Goal: Navigation & Orientation: Find specific page/section

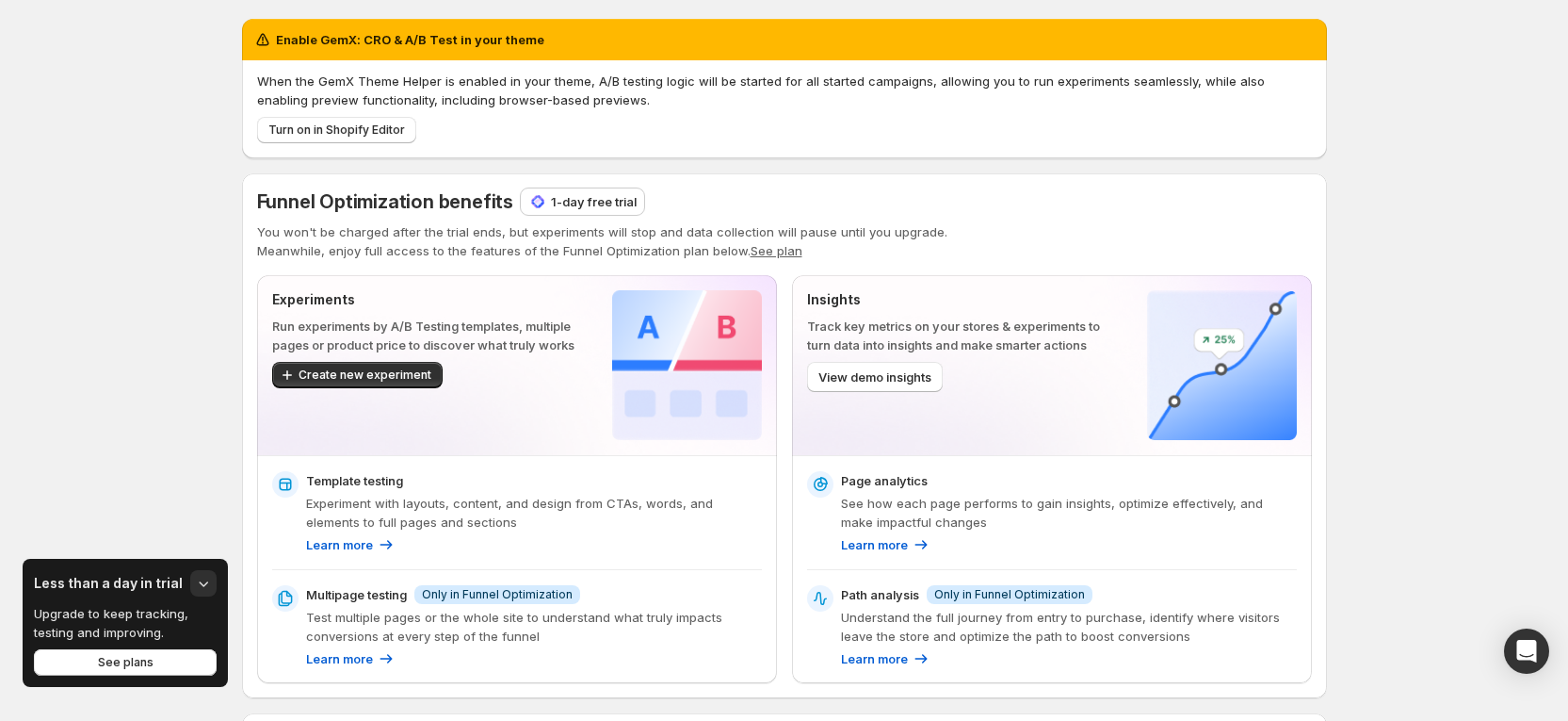
click at [575, 203] on p "1-day free trial" at bounding box center [594, 201] width 85 height 19
click at [600, 197] on p "1-day free trial" at bounding box center [594, 201] width 85 height 19
click at [590, 198] on p "1-day free trial" at bounding box center [594, 201] width 85 height 19
click at [594, 197] on p "1-day free trial" at bounding box center [594, 201] width 85 height 19
